Goal: Information Seeking & Learning: Learn about a topic

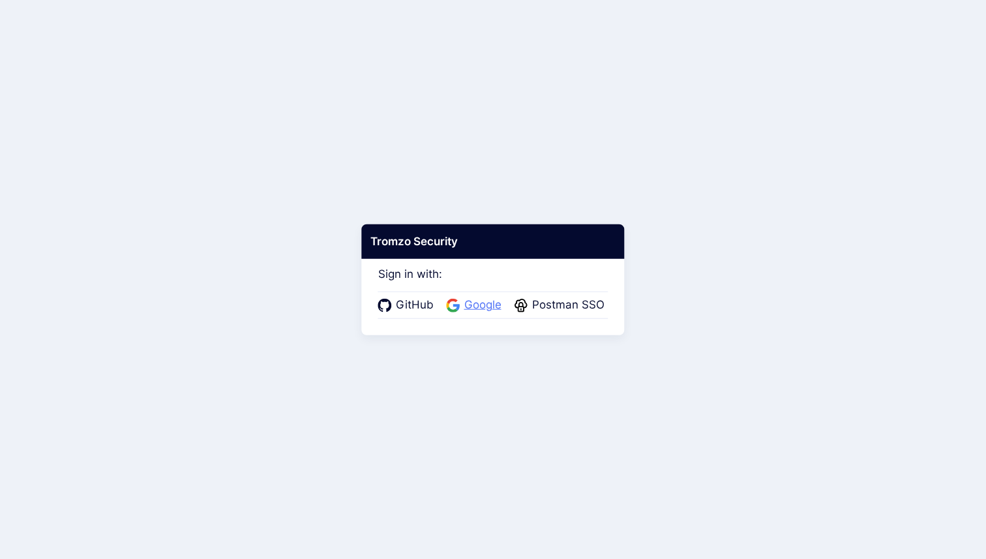
click at [485, 311] on span "Google" at bounding box center [483, 305] width 45 height 17
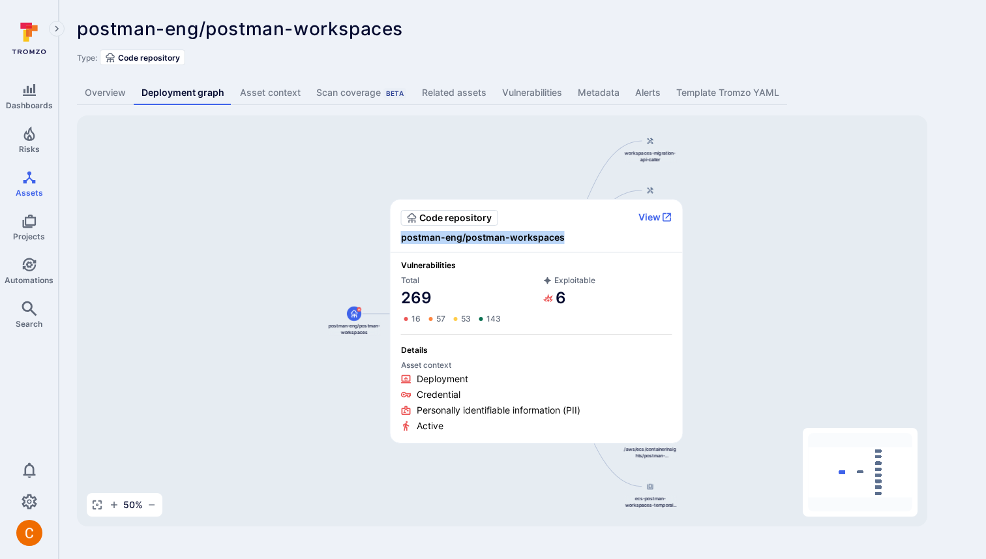
copy span "postman-eng/postman-workspaces"
drag, startPoint x: 581, startPoint y: 237, endPoint x: 402, endPoint y: 243, distance: 178.8
click at [402, 243] on span "postman-eng/postman-workspaces" at bounding box center [536, 237] width 271 height 13
copy span "postman-eng/postman-workspaces"
drag, startPoint x: 566, startPoint y: 239, endPoint x: 393, endPoint y: 237, distance: 172.2
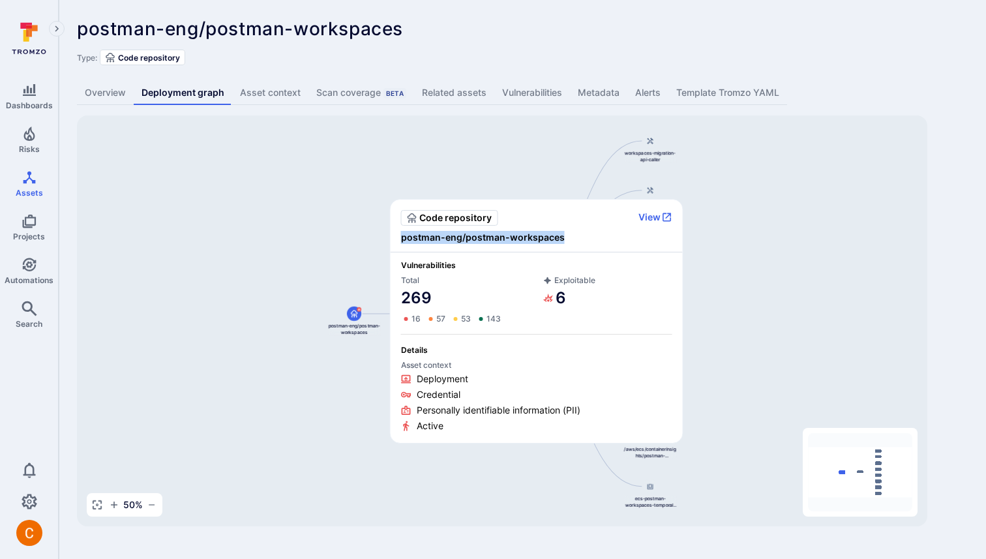
click at [393, 237] on div "Code repository View postman-eng/postman-workspaces" at bounding box center [537, 226] width 292 height 53
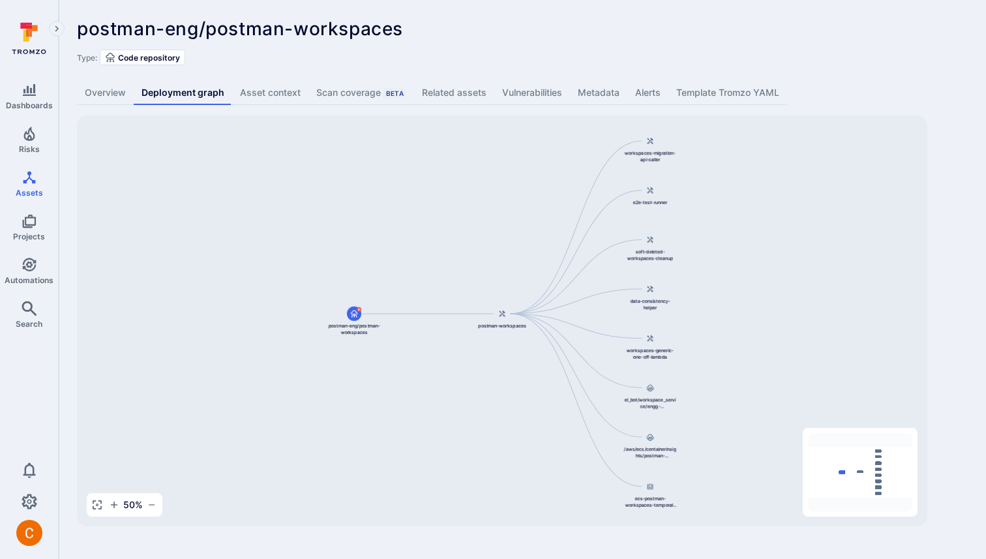
click at [432, 22] on div "postman-eng/postman-workspaces ... Show more" at bounding box center [429, 28] width 705 height 21
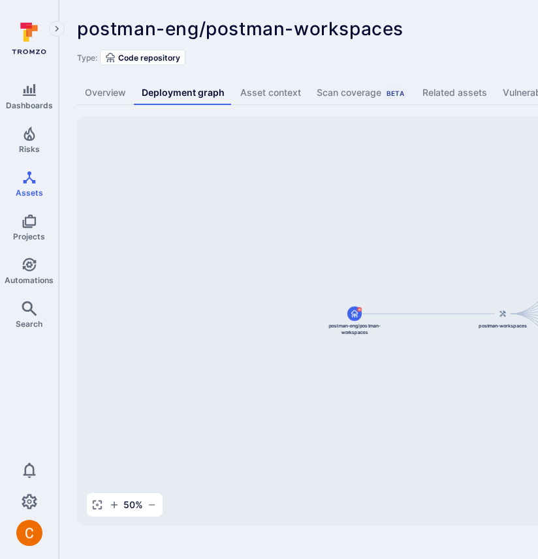
click at [524, 31] on div "postman-eng/postman-workspaces ... Show more Type: Code repository Overview Dep…" at bounding box center [499, 272] width 881 height 545
click at [415, 7] on div "postman-eng/postman-workspaces ... Show more Type: Code repository Overview Dep…" at bounding box center [499, 272] width 881 height 545
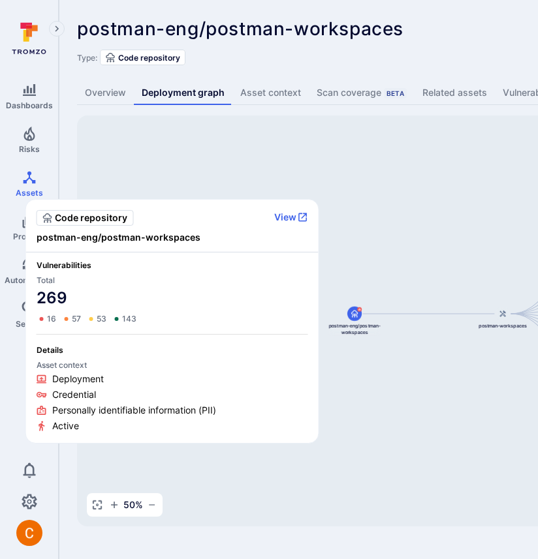
click at [262, 39] on span "postman-eng/postman-workspaces" at bounding box center [240, 29] width 326 height 22
click at [310, 21] on span "postman-eng/postman-workspaces" at bounding box center [240, 29] width 326 height 22
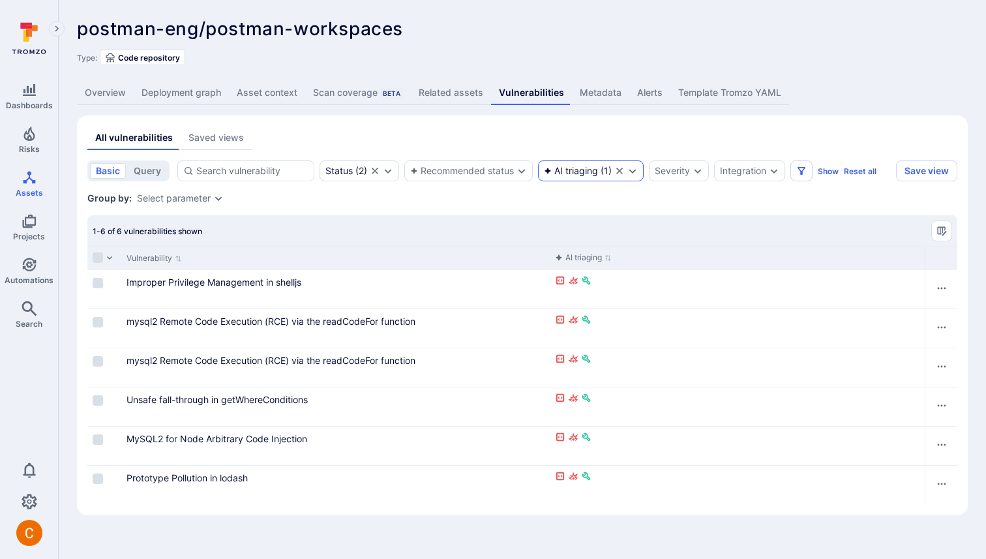
click at [621, 170] on icon "Clear selection" at bounding box center [619, 171] width 7 height 7
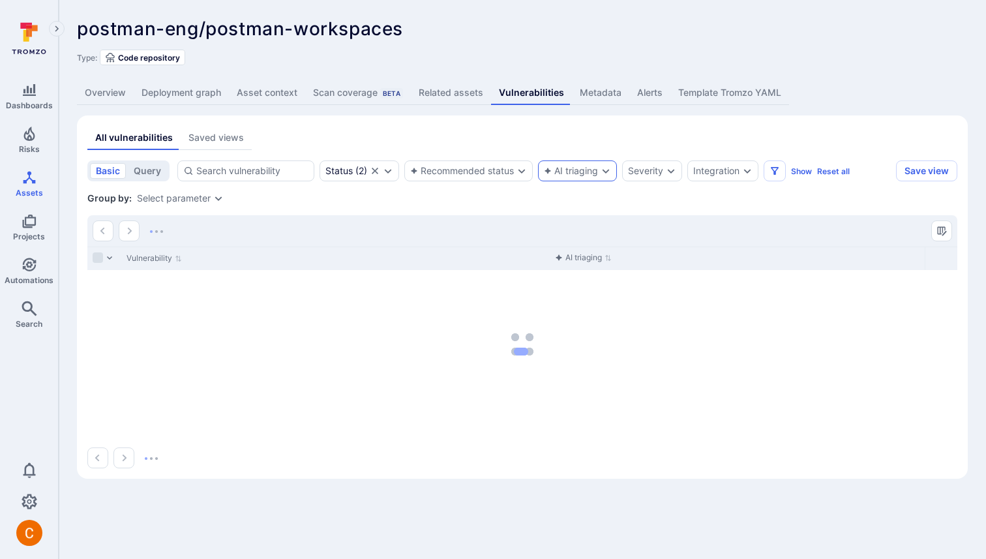
click at [575, 168] on div "AI triaging" at bounding box center [571, 171] width 54 height 10
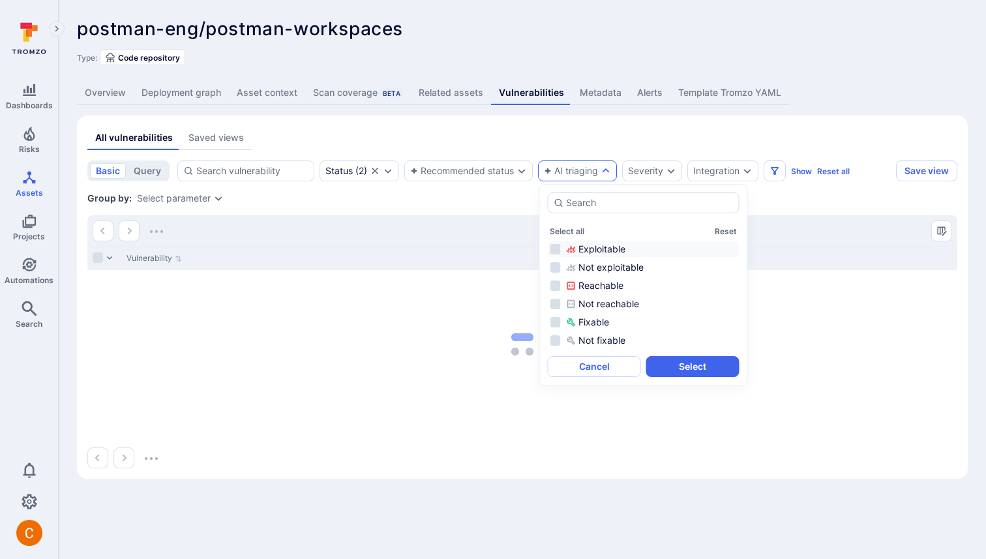
click at [556, 249] on li "Exploitable" at bounding box center [644, 249] width 192 height 16
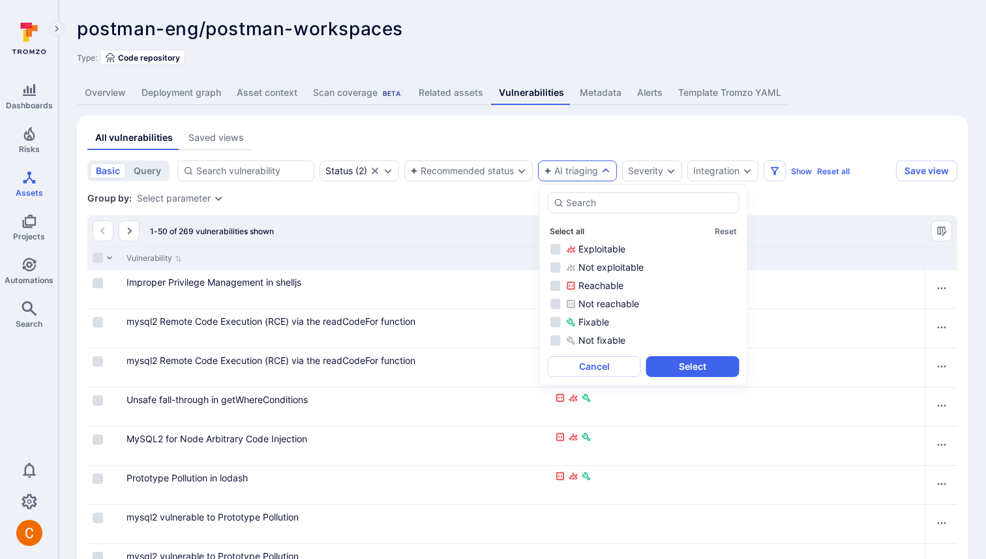
click at [562, 229] on button "Select all" at bounding box center [567, 231] width 35 height 10
click at [684, 367] on button "Select" at bounding box center [692, 366] width 93 height 21
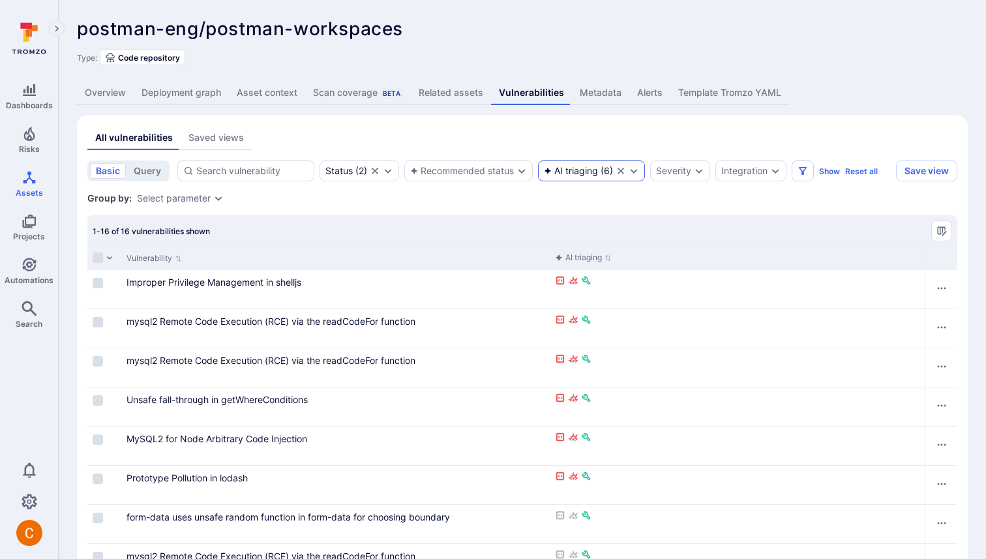
click at [576, 171] on div "AI triaging" at bounding box center [571, 171] width 54 height 10
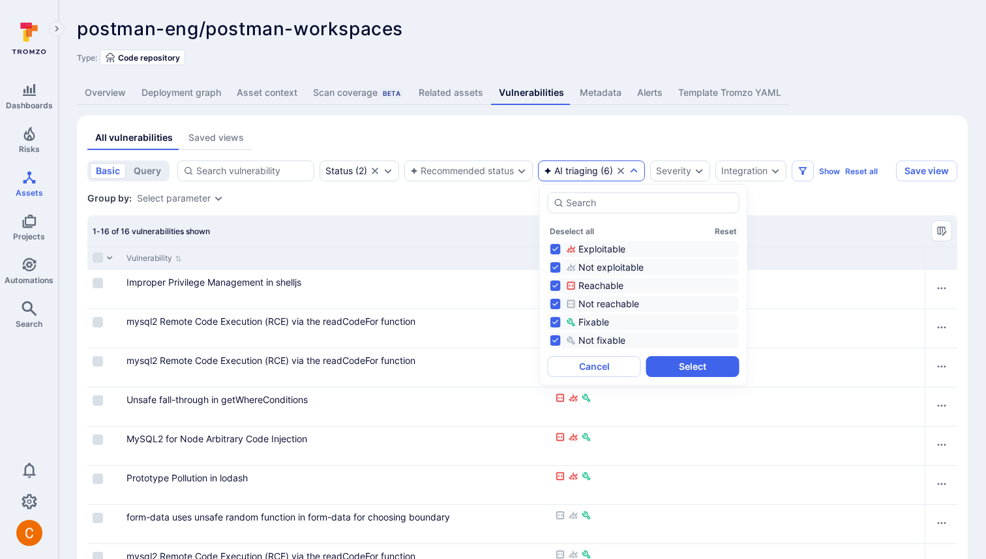
click at [589, 130] on div "All vulnerabilities Saved views" at bounding box center [522, 138] width 870 height 24
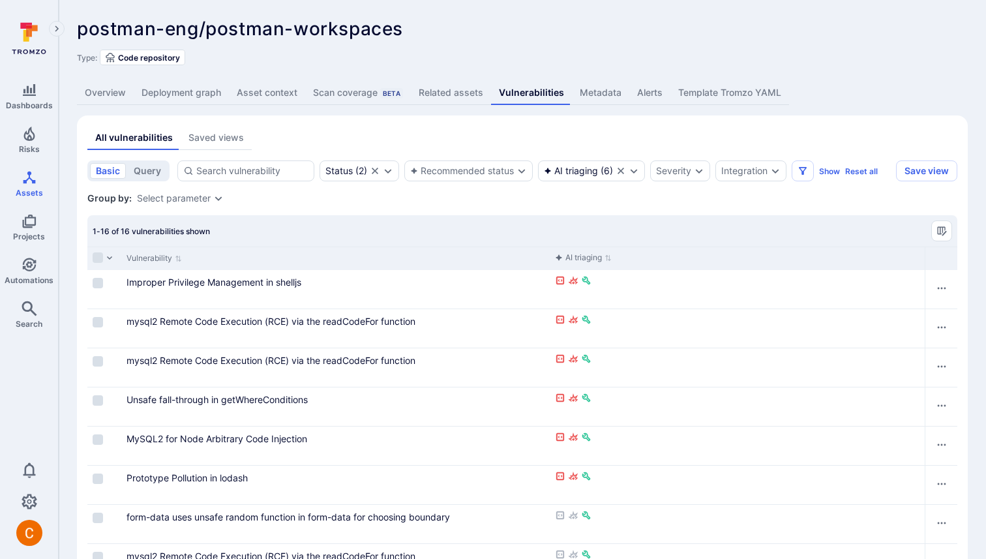
click at [570, 52] on div "Type: Code repository" at bounding box center [522, 58] width 891 height 16
click at [591, 167] on div "AI triaging" at bounding box center [571, 171] width 54 height 10
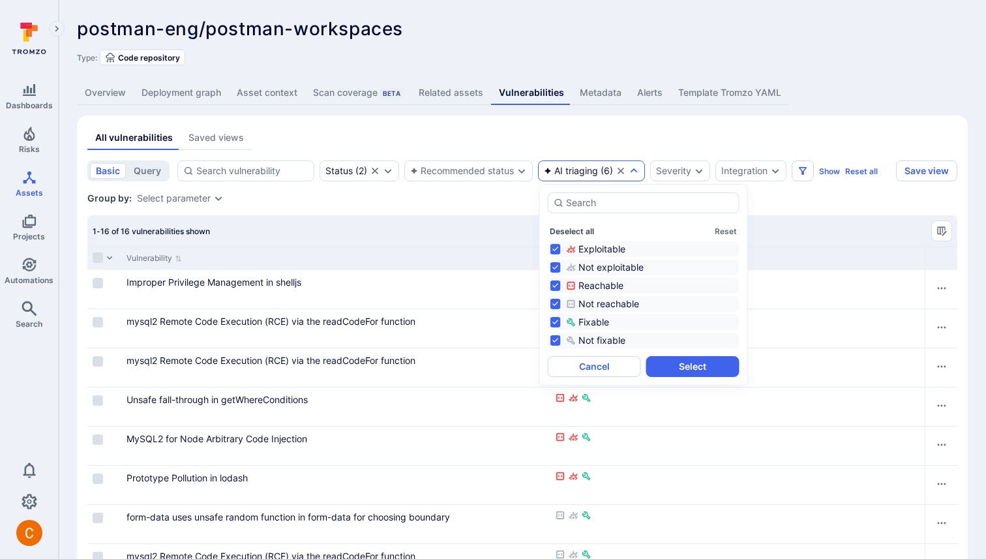
click at [581, 230] on button "Deselect all" at bounding box center [572, 231] width 44 height 10
click at [680, 364] on button "Select" at bounding box center [692, 366] width 93 height 21
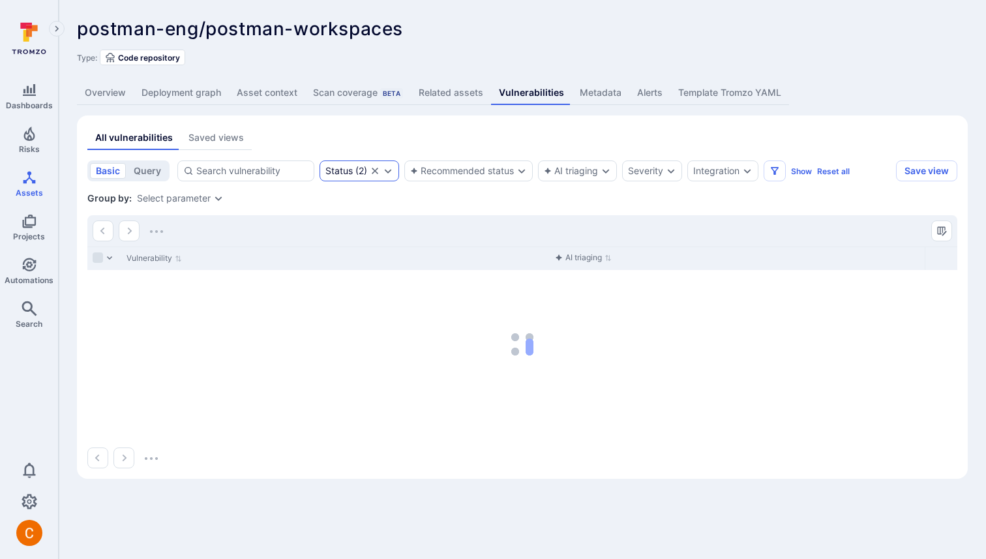
click at [377, 168] on icon "Clear selection" at bounding box center [375, 171] width 10 height 10
click at [541, 172] on div "AI triaging" at bounding box center [544, 171] width 54 height 10
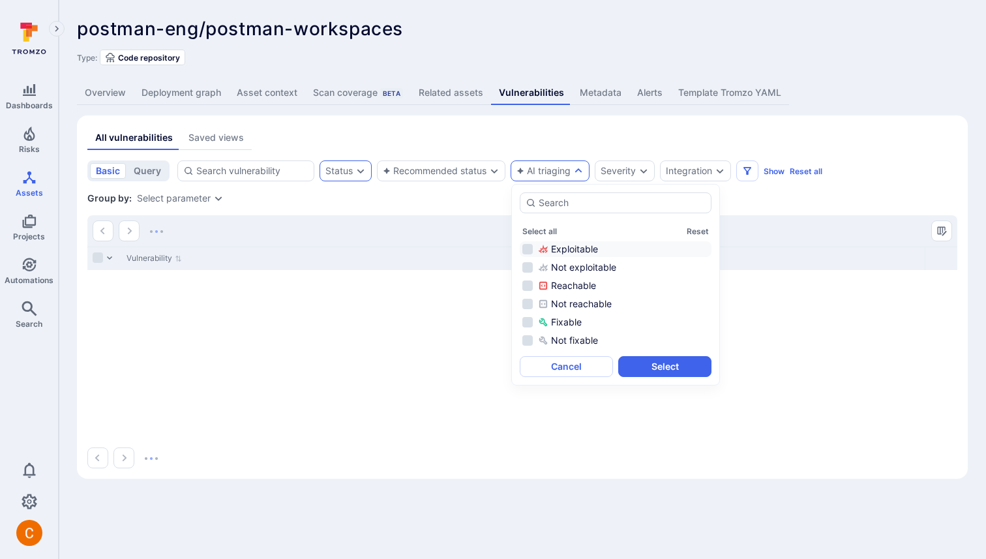
click at [558, 245] on div "Exploitable" at bounding box center [623, 249] width 171 height 13
click at [652, 367] on button "Select" at bounding box center [664, 366] width 93 height 21
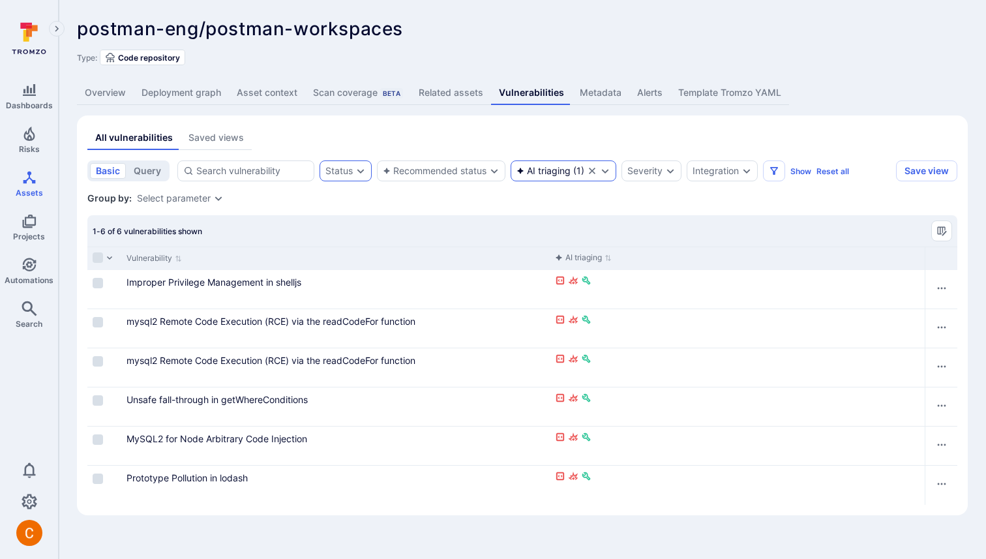
click at [566, 169] on div "AI triaging" at bounding box center [544, 171] width 54 height 10
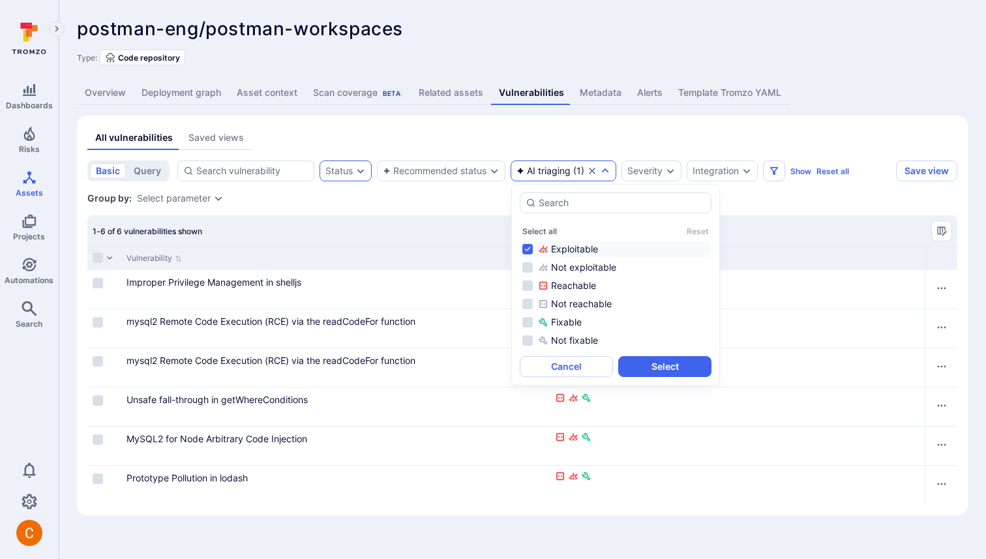
click at [564, 247] on div "Exploitable" at bounding box center [623, 249] width 171 height 13
click at [558, 285] on div "Reachable" at bounding box center [623, 285] width 171 height 13
click at [665, 360] on button "Select" at bounding box center [664, 366] width 93 height 21
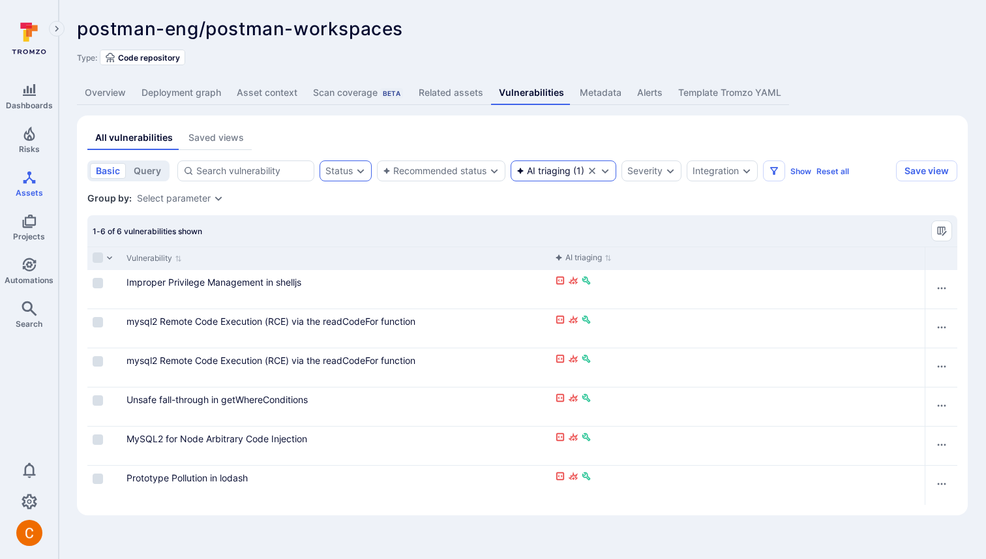
click at [554, 171] on div "AI triaging" at bounding box center [544, 171] width 54 height 10
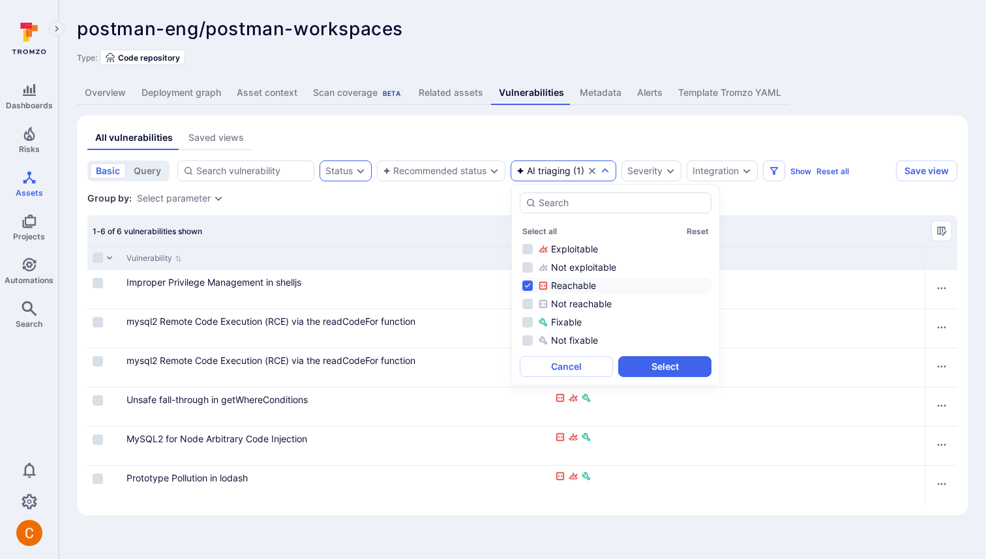
click at [552, 289] on div "Reachable" at bounding box center [623, 285] width 171 height 13
drag, startPoint x: 568, startPoint y: 324, endPoint x: 641, endPoint y: 331, distance: 74.1
click at [568, 324] on div "Fixable" at bounding box center [623, 322] width 171 height 13
click at [647, 360] on button "Select" at bounding box center [664, 366] width 93 height 21
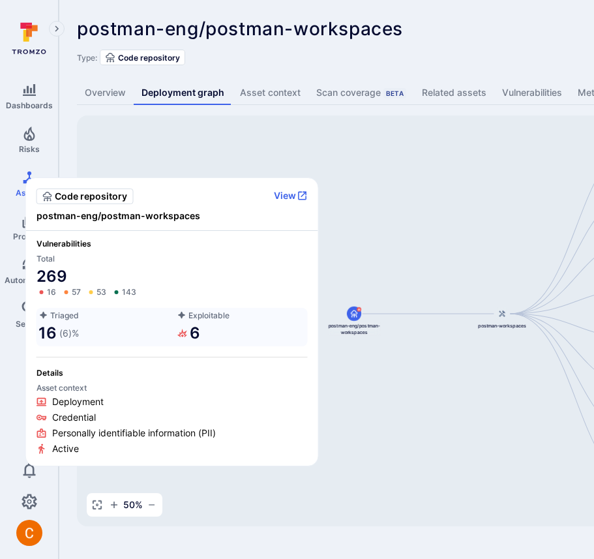
click at [209, 227] on div "Code repository View postman-eng/postman-workspaces" at bounding box center [172, 204] width 292 height 53
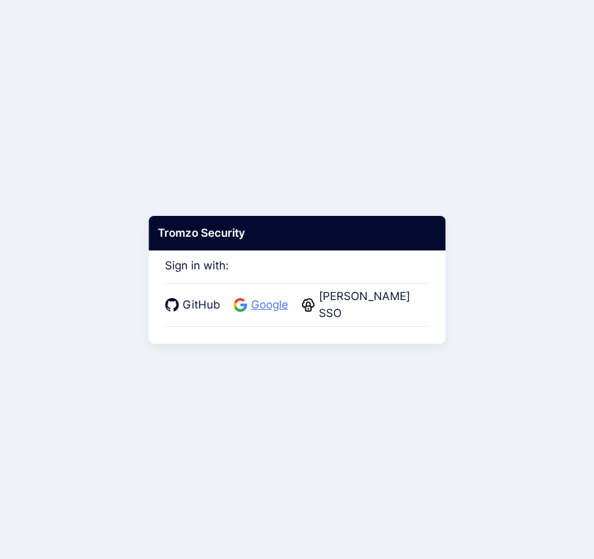
click at [269, 303] on span "Google" at bounding box center [269, 305] width 45 height 17
